Goal: Task Accomplishment & Management: Use online tool/utility

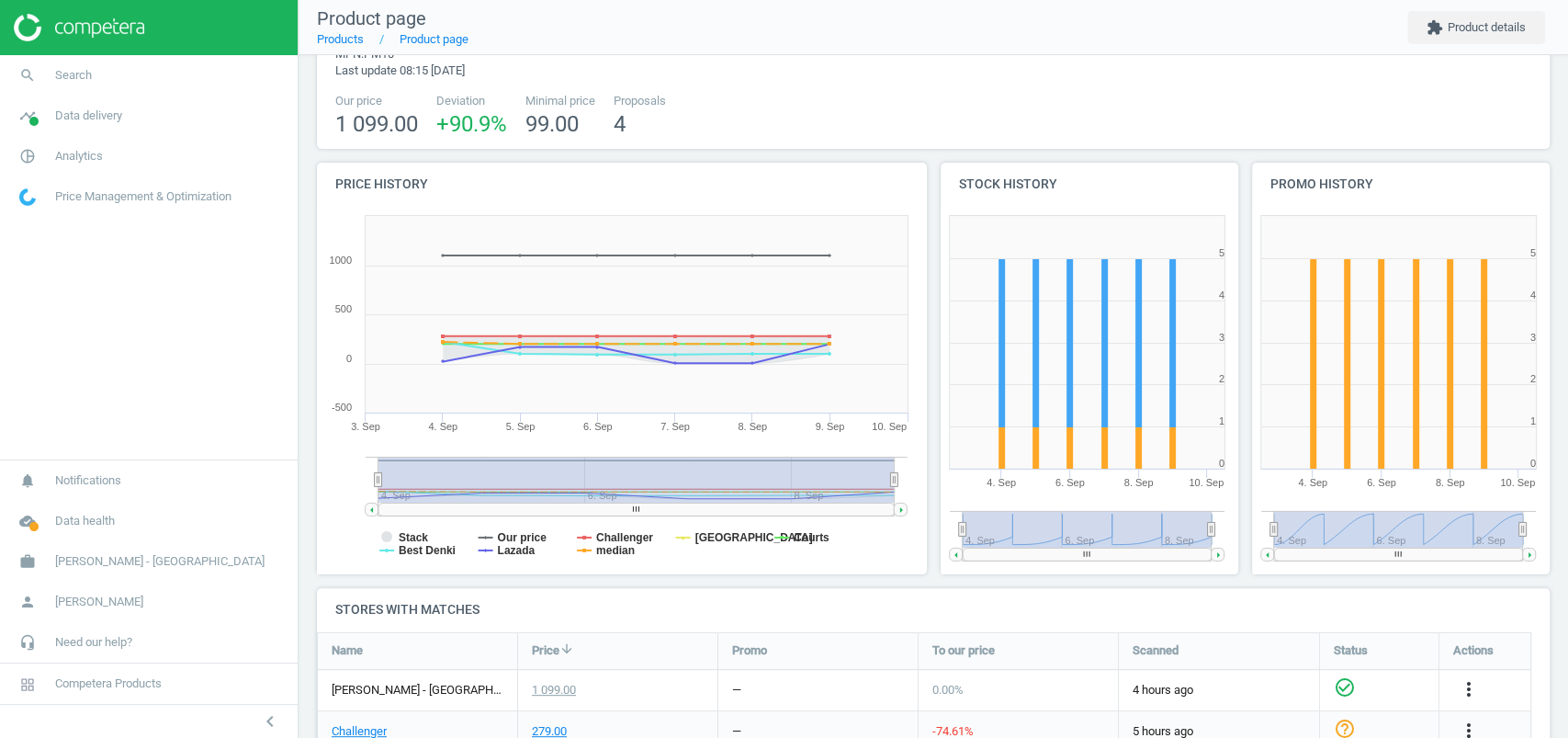
scroll to position [469, 0]
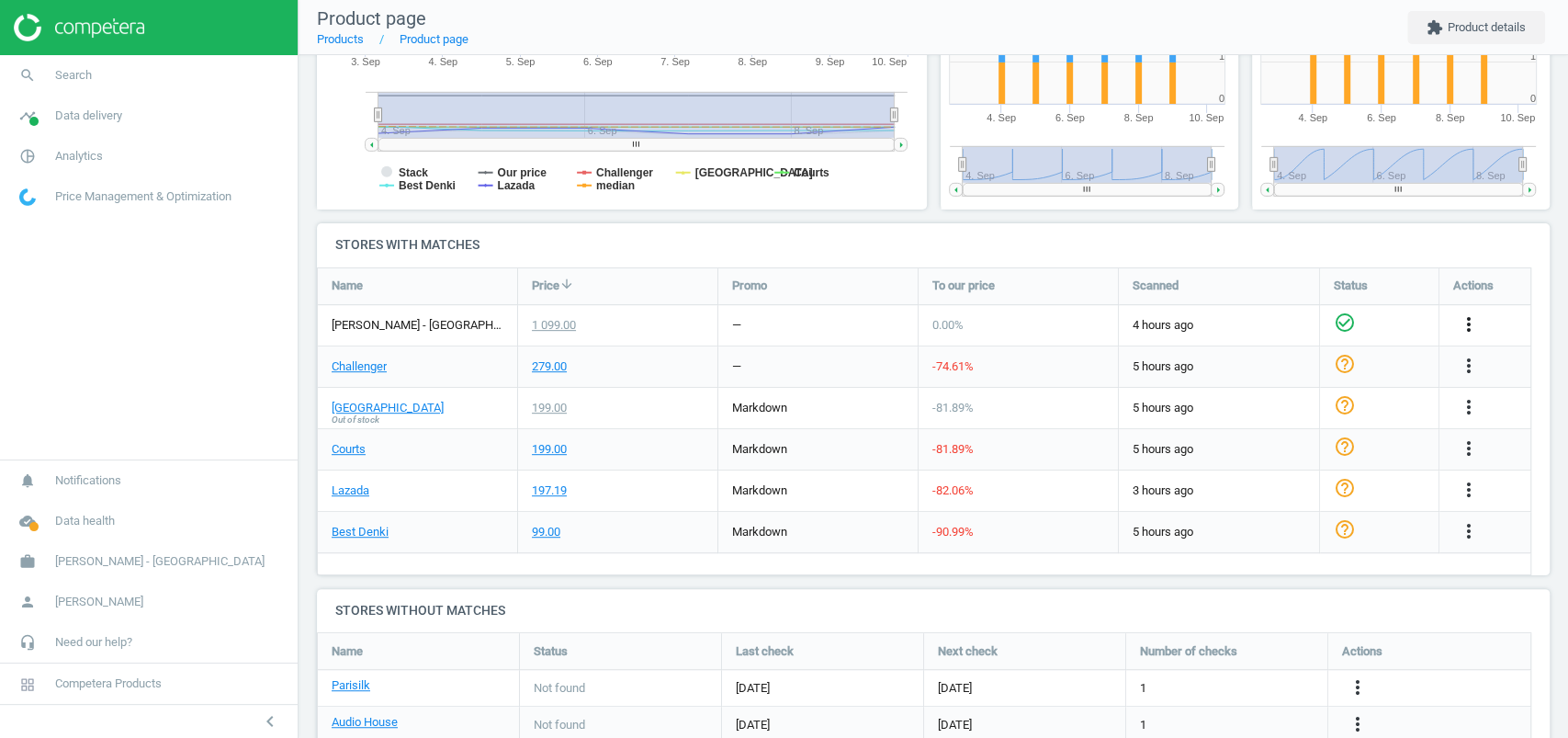
click at [1475, 324] on icon "more_vert" at bounding box center [1469, 324] width 22 height 22
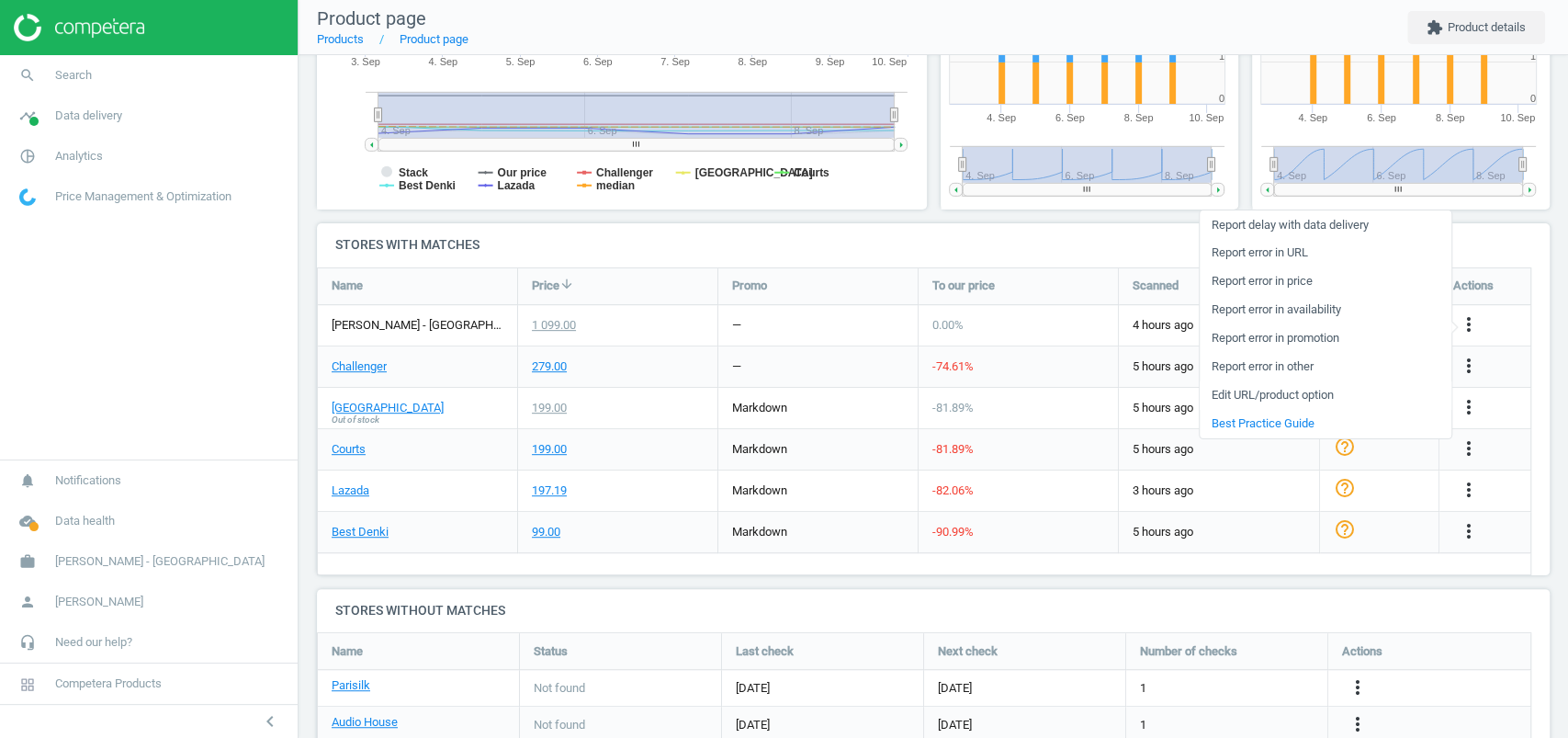
click at [1301, 390] on link "Edit URL/product option" at bounding box center [1325, 395] width 252 height 29
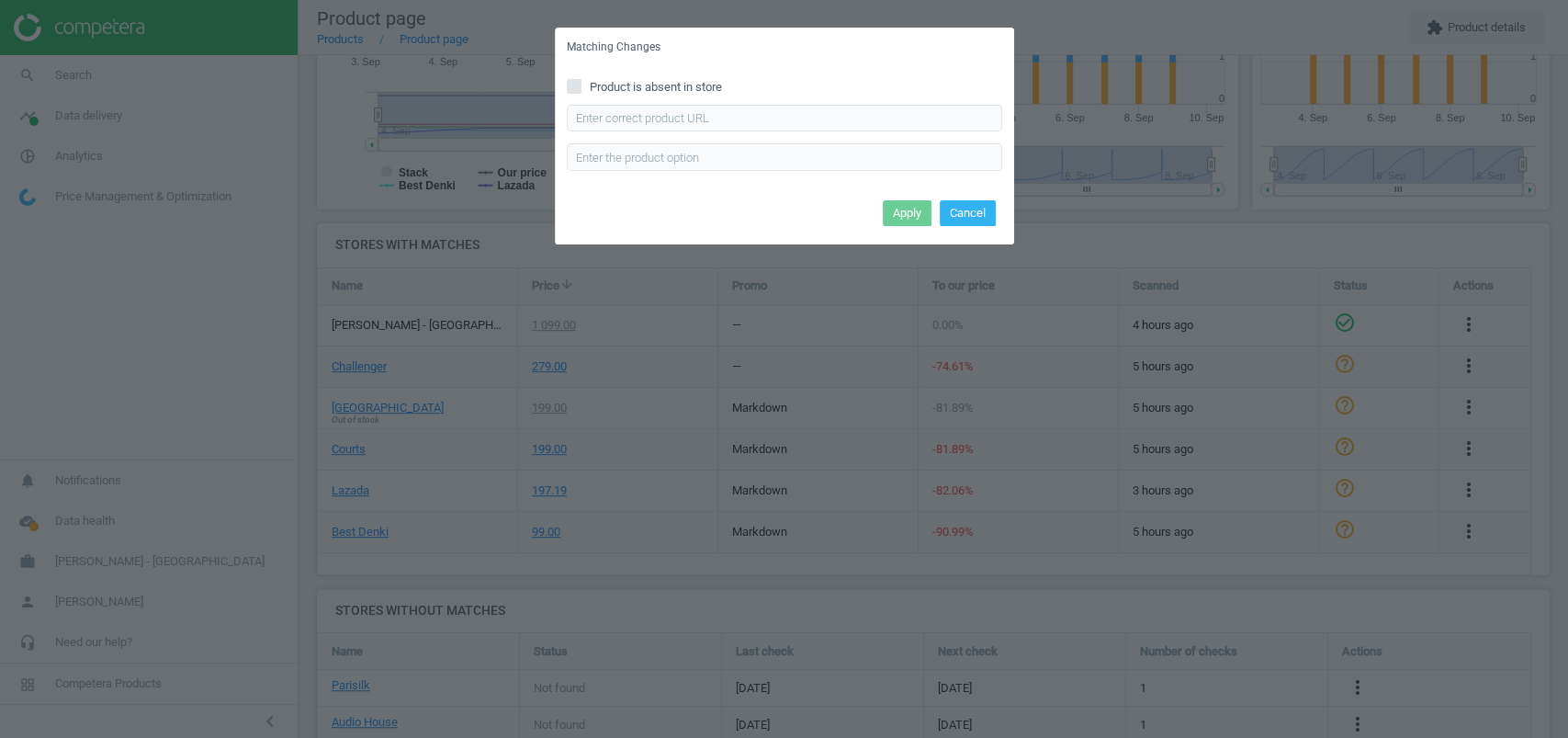
click at [1155, 304] on div "Matching Changes Product is absent in store Enter correct product url Apply Can…" at bounding box center [784, 369] width 1568 height 738
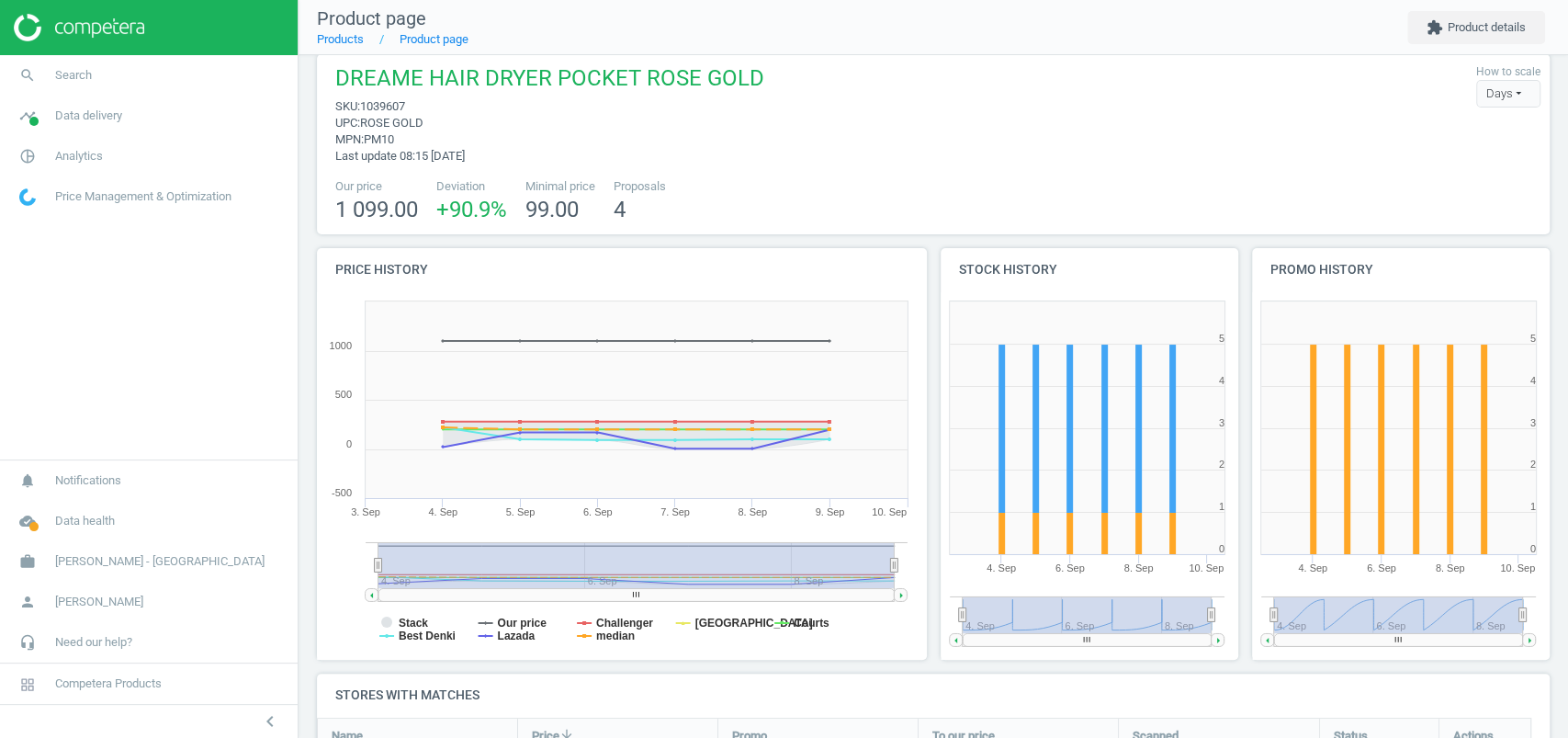
scroll to position [0, 0]
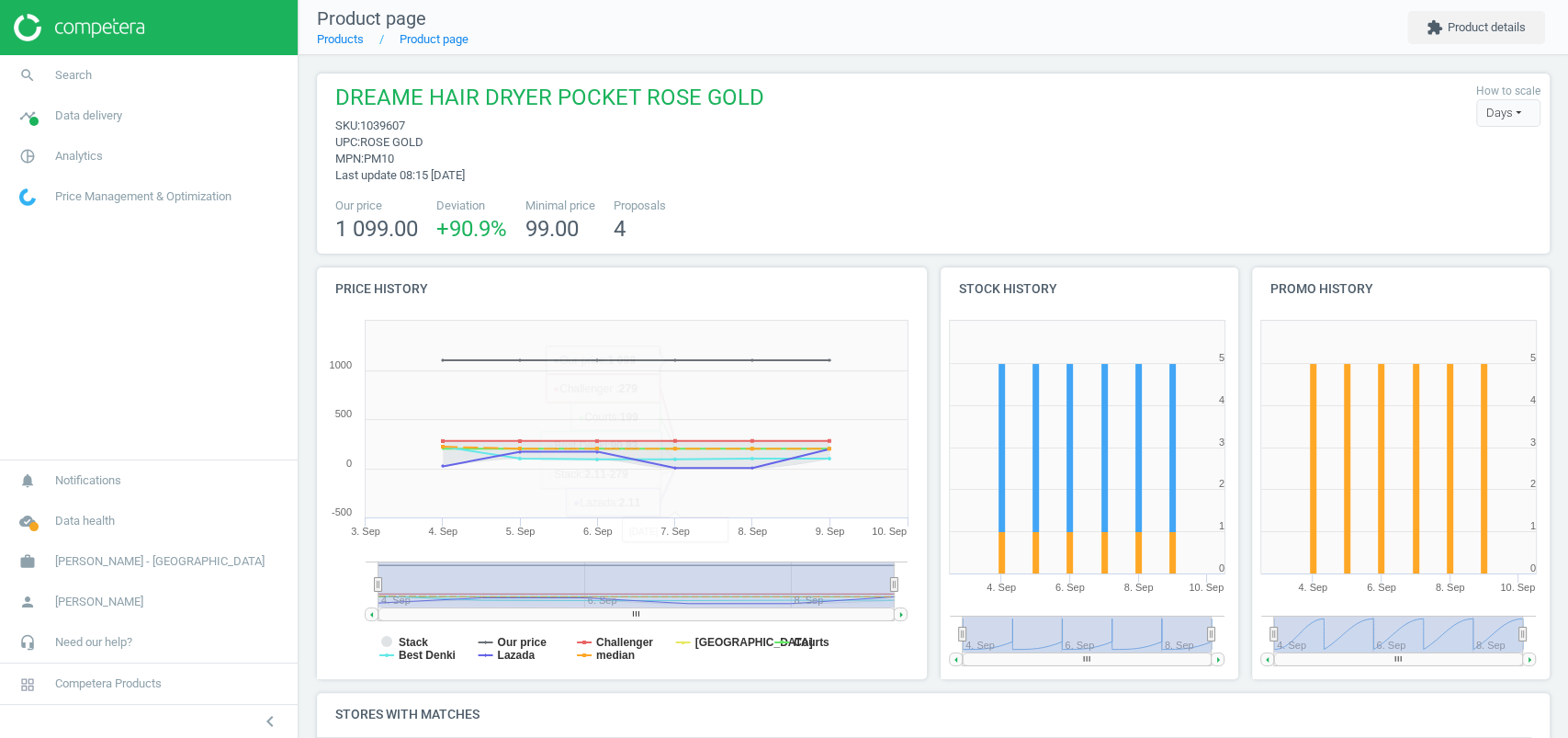
click at [388, 122] on span "1039607" at bounding box center [382, 125] width 45 height 14
copy span "1039607"
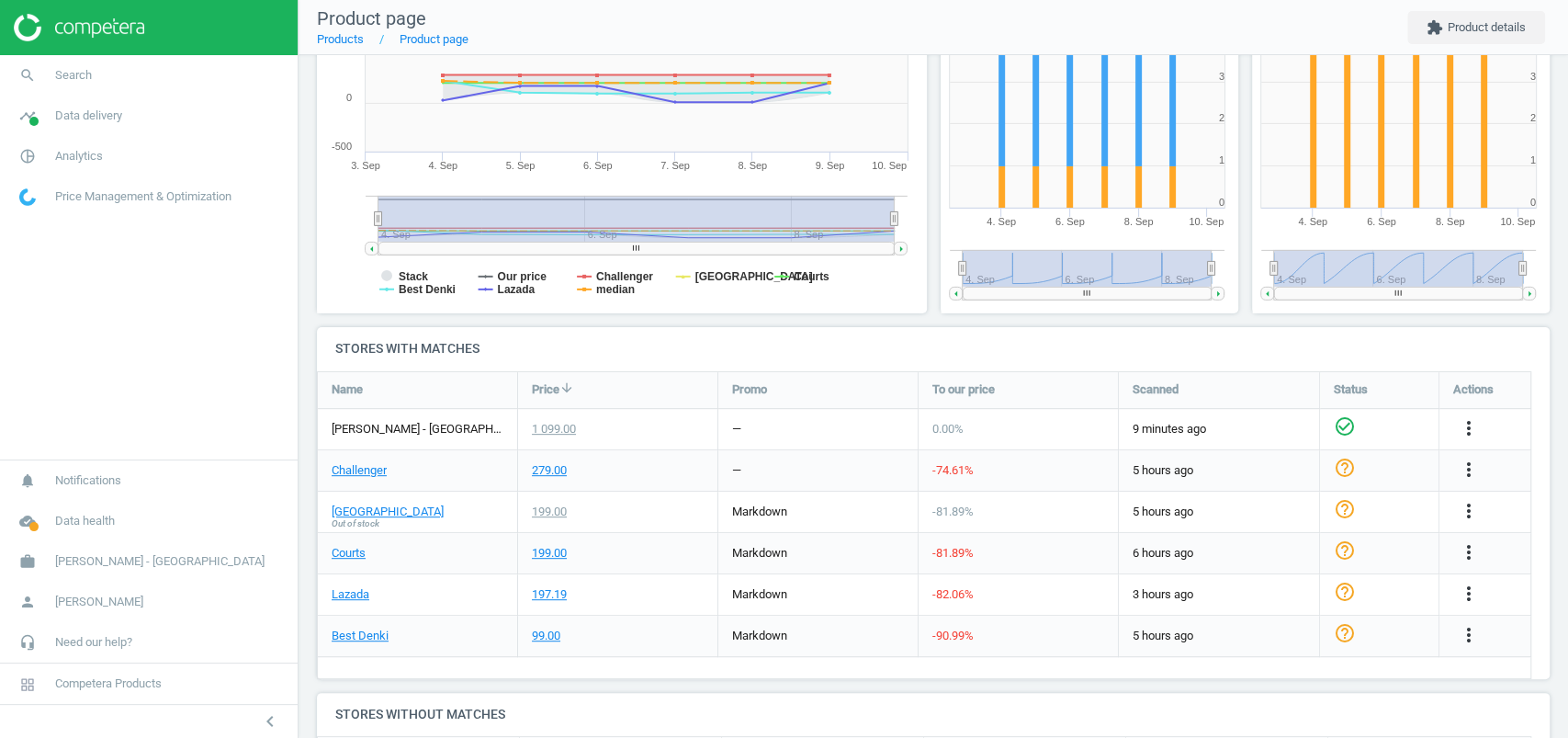
click at [1479, 425] on div "more_vert" at bounding box center [1471, 429] width 36 height 24
click at [1462, 425] on icon "more_vert" at bounding box center [1469, 428] width 22 height 22
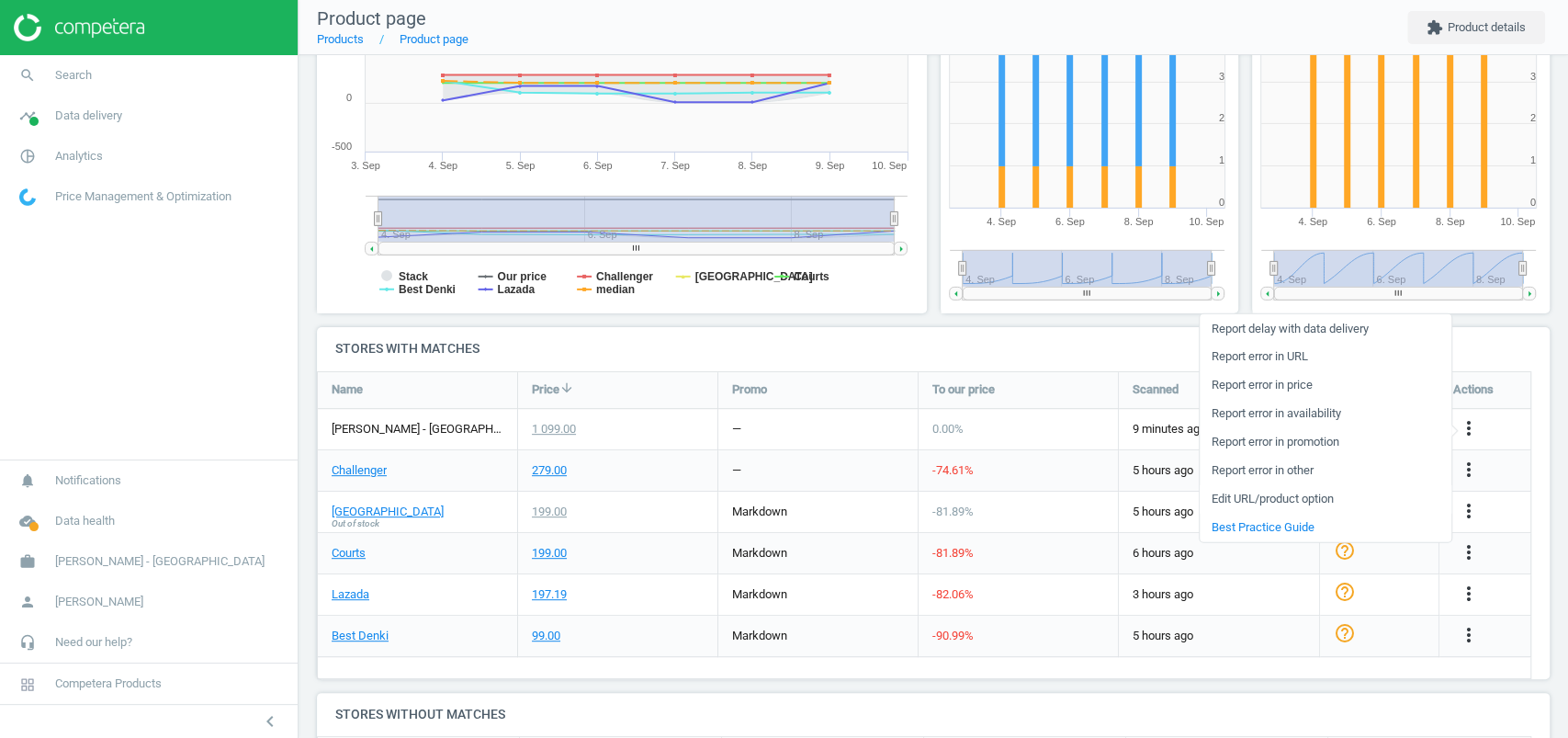
click at [1304, 492] on link "Edit URL/product option" at bounding box center [1325, 498] width 252 height 29
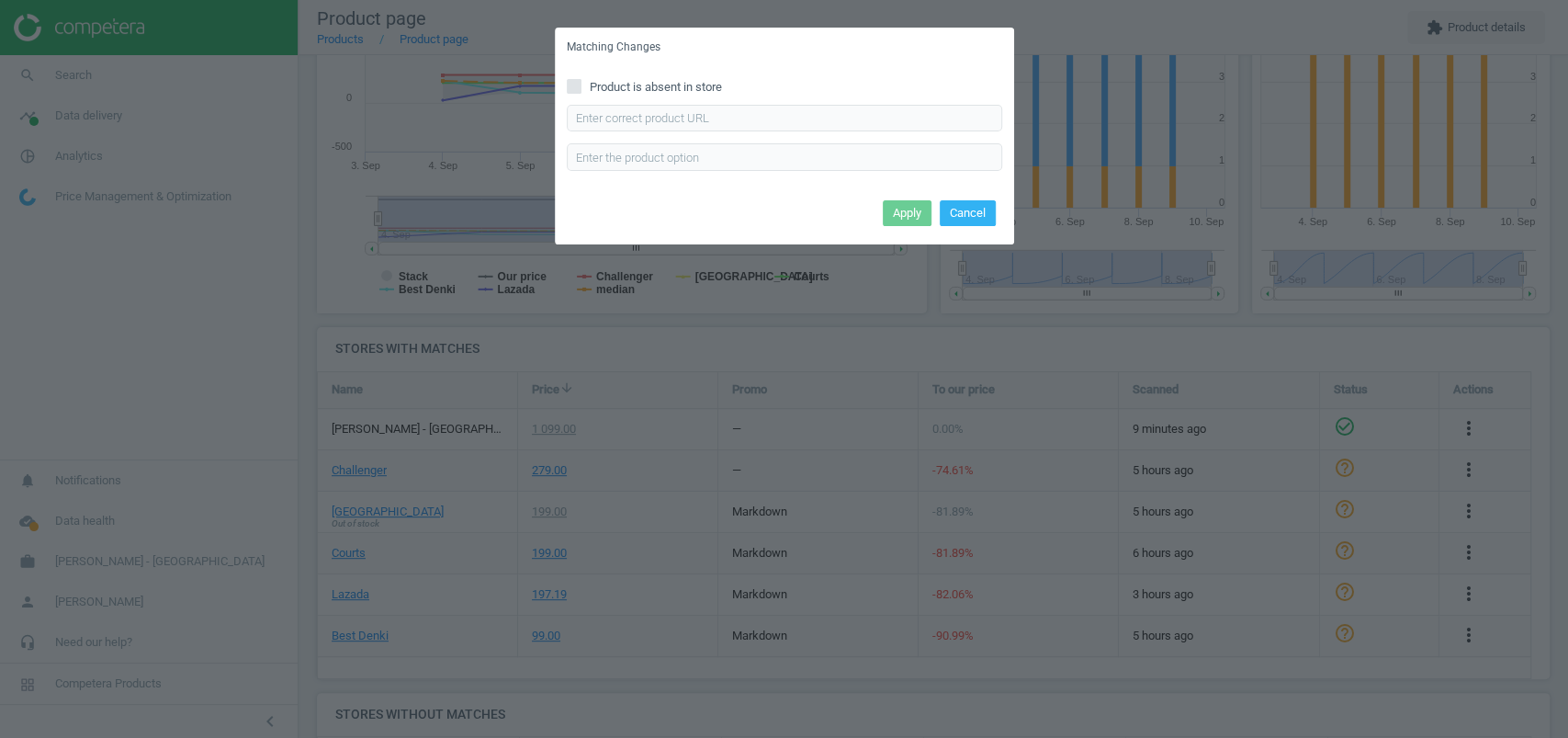
click at [1193, 354] on div "Matching Changes Product is absent in store Enter correct product url Apply Can…" at bounding box center [784, 369] width 1568 height 738
